Goal: Find specific page/section: Find specific page/section

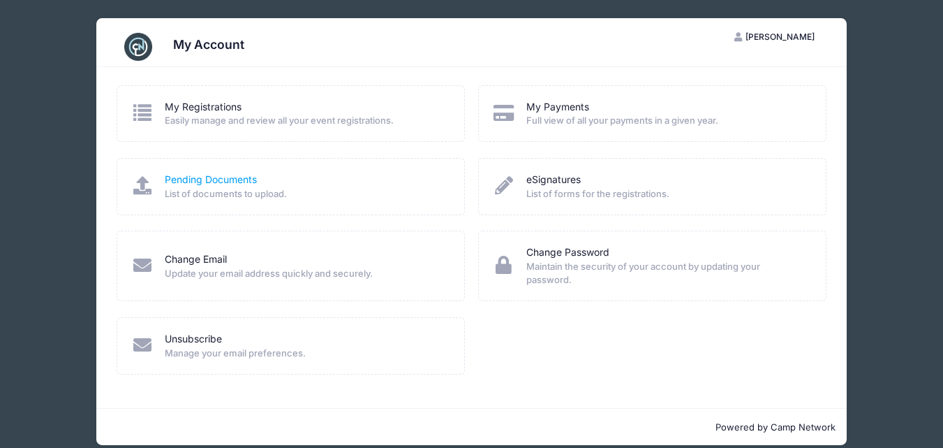
click at [220, 182] on link "Pending Documents" at bounding box center [211, 179] width 92 height 15
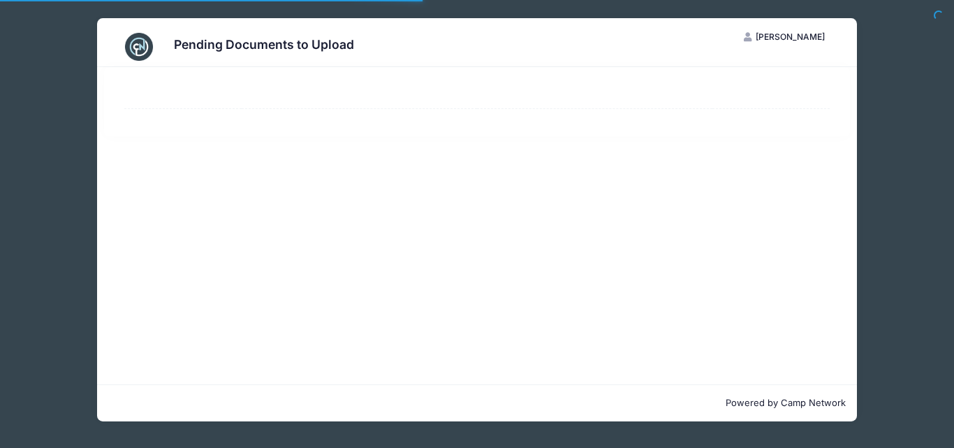
select select "50"
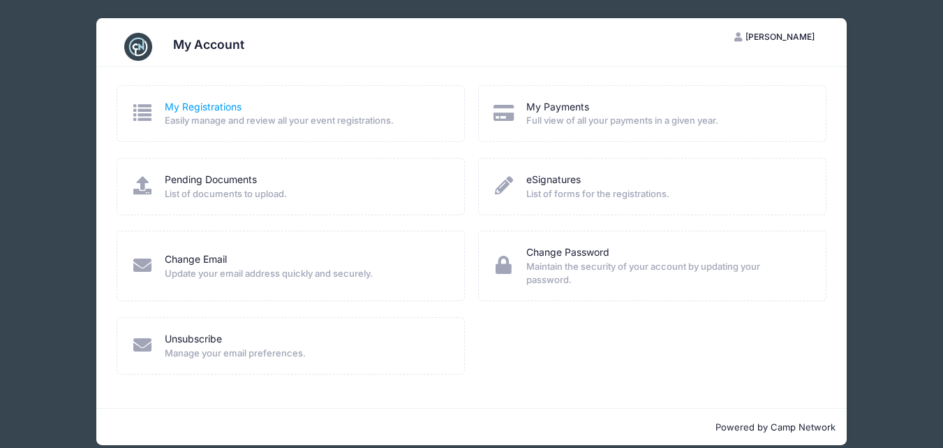
click at [219, 105] on link "My Registrations" at bounding box center [203, 107] width 77 height 15
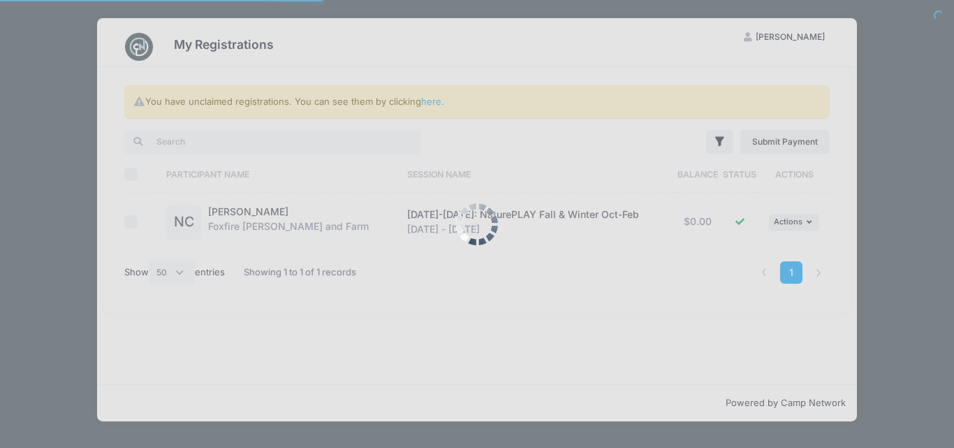
select select "50"
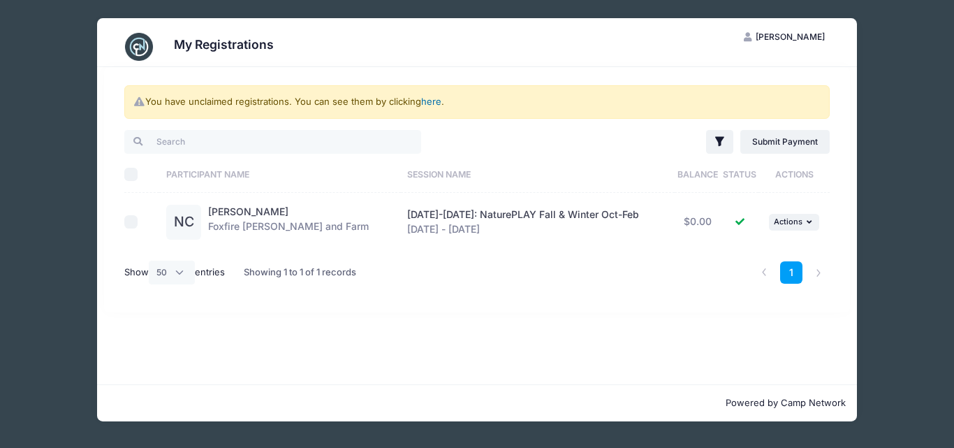
click at [434, 101] on link "here" at bounding box center [431, 101] width 20 height 11
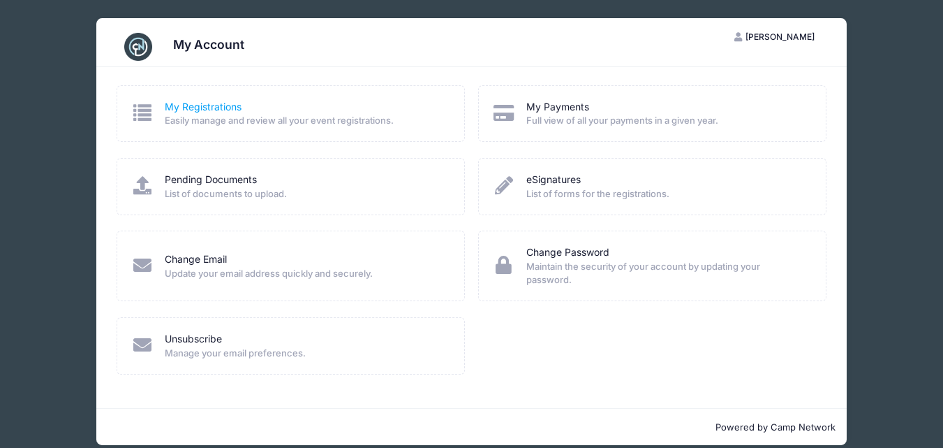
click at [234, 109] on link "My Registrations" at bounding box center [203, 107] width 77 height 15
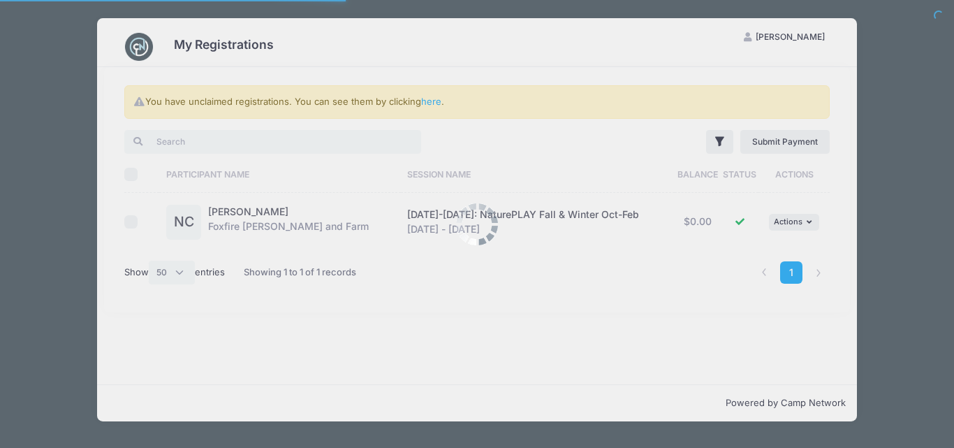
select select "50"
